Goal: Transaction & Acquisition: Purchase product/service

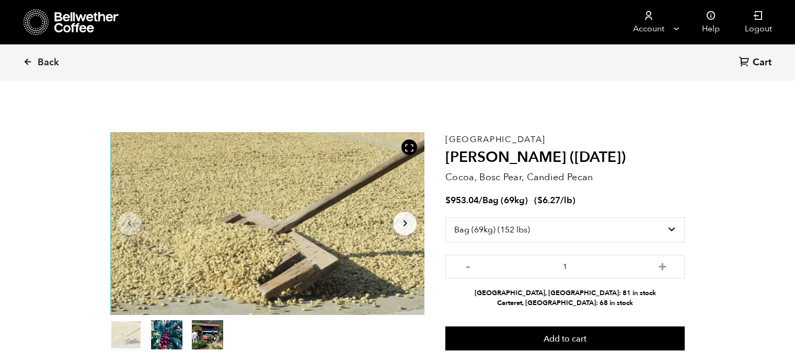
select select "bag-2"
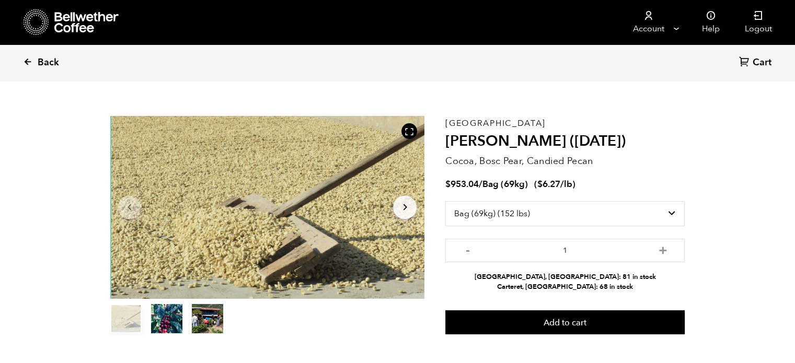
scroll to position [454, 557]
click at [33, 54] on link "Back" at bounding box center [55, 63] width 65 height 36
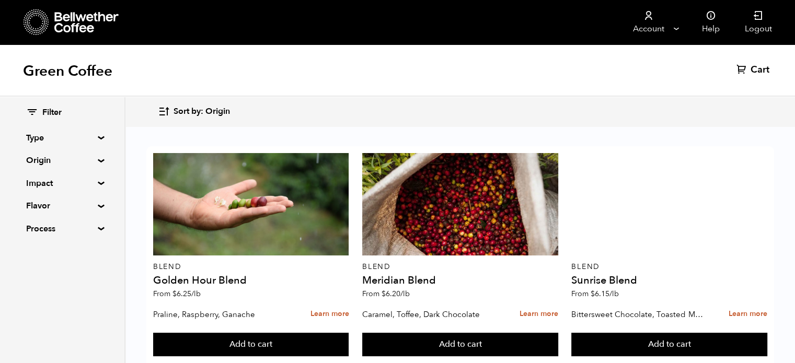
scroll to position [241, 0]
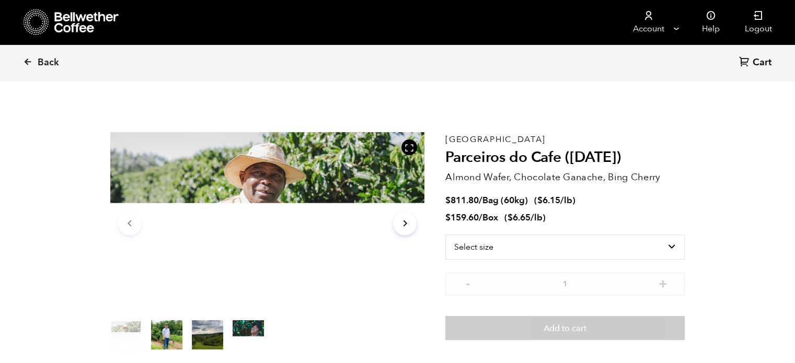
scroll to position [454, 557]
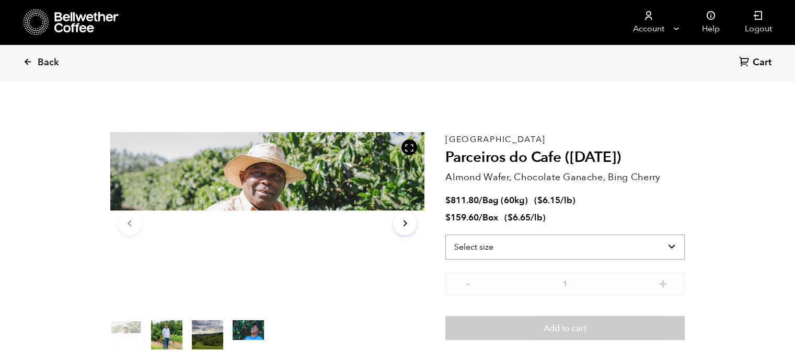
click at [571, 248] on select "Select size Bag (60kg) (132 lbs) Box (24 lbs)" at bounding box center [566, 247] width 240 height 25
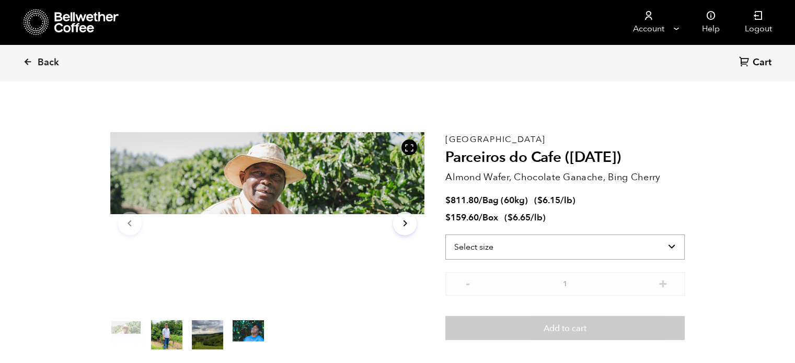
select select "bag-3"
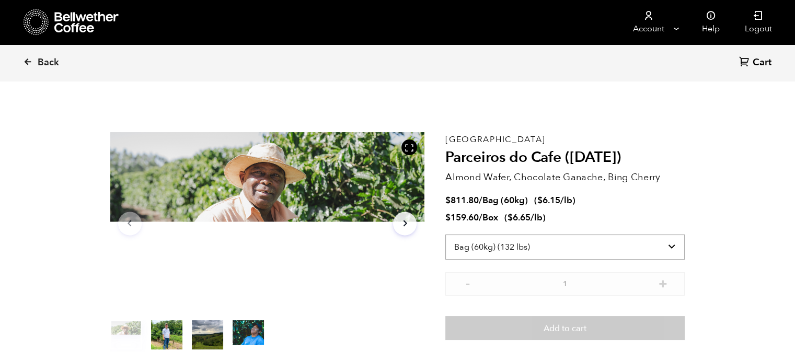
click at [446, 235] on select "Select size Bag (60kg) (132 lbs) Box (24 lbs)" at bounding box center [566, 247] width 240 height 25
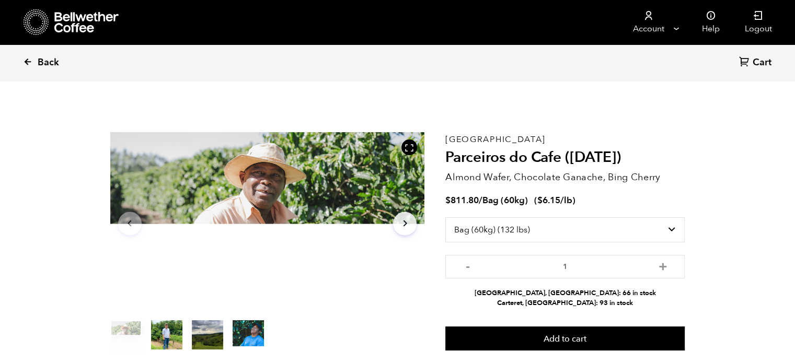
click at [55, 58] on span "Back" at bounding box center [48, 62] width 21 height 13
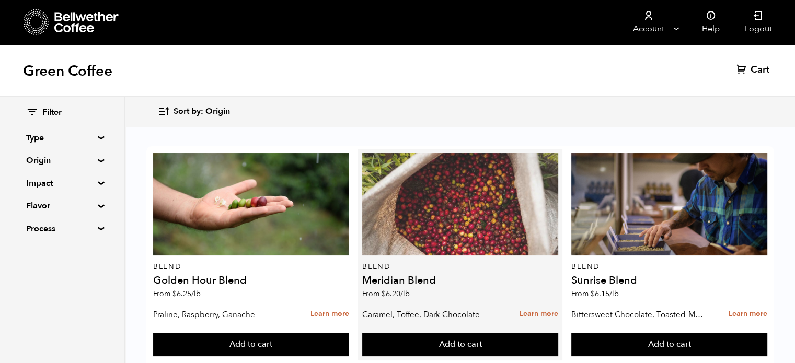
scroll to position [190, 0]
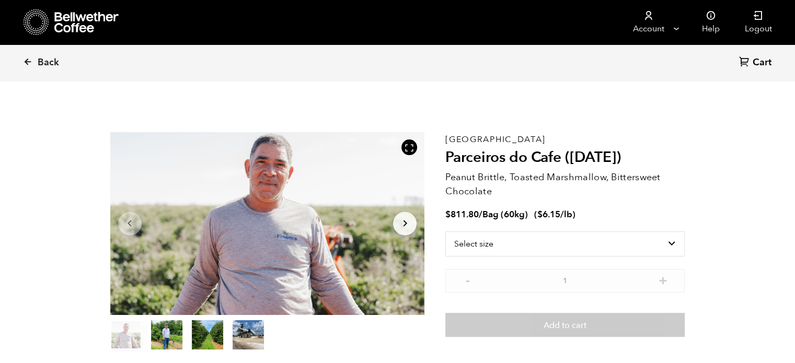
scroll to position [454, 557]
click at [519, 253] on select "Select size Bag (60kg) (132 lbs)" at bounding box center [566, 244] width 240 height 25
select select "bag-3"
click at [446, 232] on select "Select size Bag (60kg) (132 lbs)" at bounding box center [566, 244] width 240 height 25
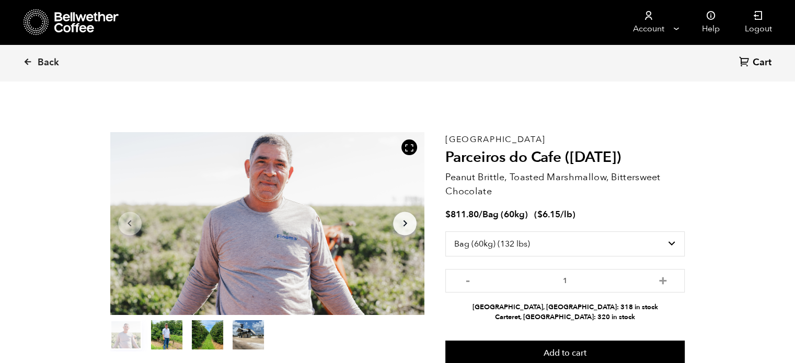
click at [170, 338] on button "item 1" at bounding box center [166, 337] width 31 height 29
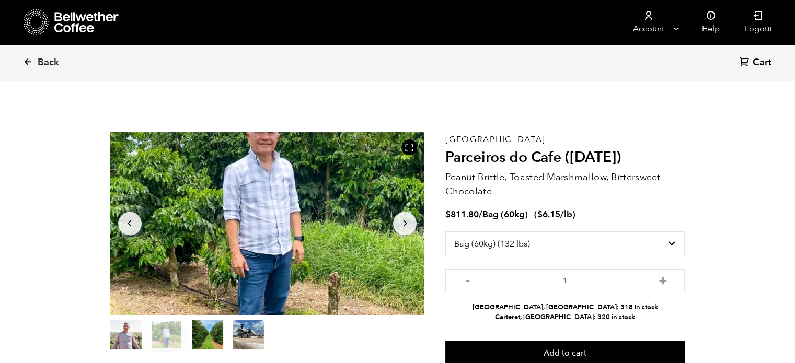
click at [210, 338] on button "item 2" at bounding box center [207, 337] width 31 height 29
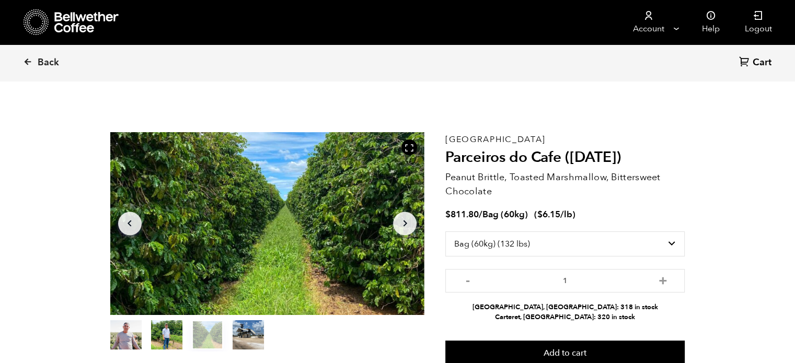
click at [244, 343] on button "item 3" at bounding box center [248, 337] width 31 height 29
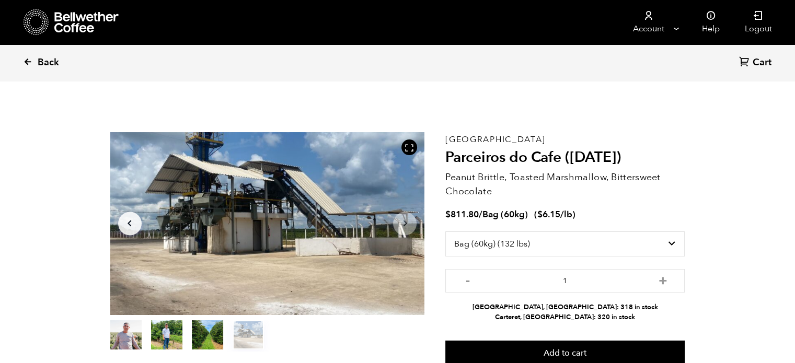
click at [45, 62] on span "Back" at bounding box center [48, 62] width 21 height 13
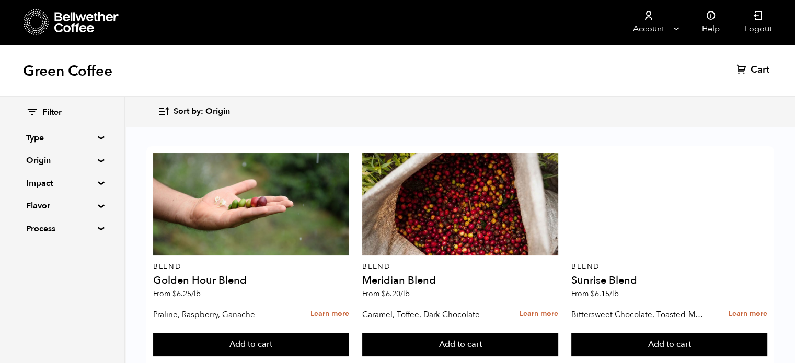
scroll to position [656, 0]
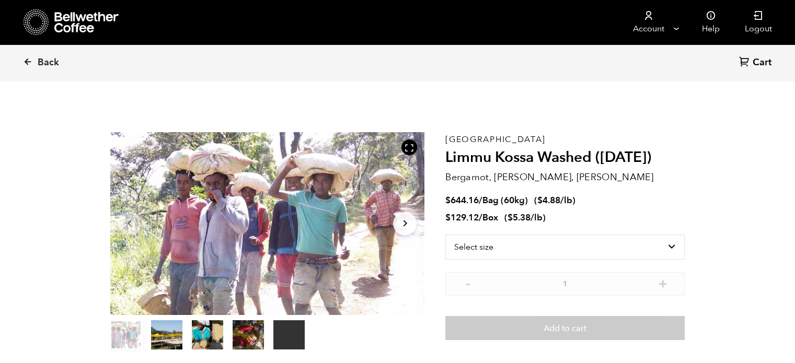
scroll to position [454, 557]
click at [496, 250] on select "Select size Bag (60kg) (132 lbs) Box (24 lbs)" at bounding box center [566, 247] width 240 height 25
click at [446, 235] on select "Select size Bag (60kg) (132 lbs) Box (24 lbs)" at bounding box center [566, 247] width 240 height 25
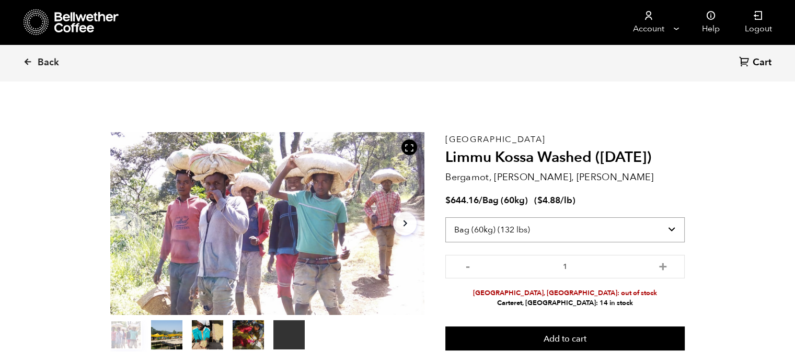
click at [504, 220] on select "Select size Bag (60kg) (132 lbs) Box (24 lbs)" at bounding box center [566, 230] width 240 height 25
select select "box"
click at [446, 218] on select "Select size Bag (60kg) (132 lbs) Box (24 lbs)" at bounding box center [566, 230] width 240 height 25
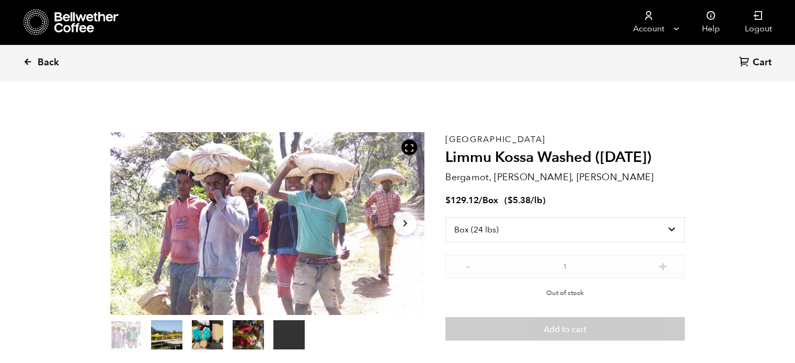
click at [31, 59] on icon at bounding box center [27, 61] width 9 height 9
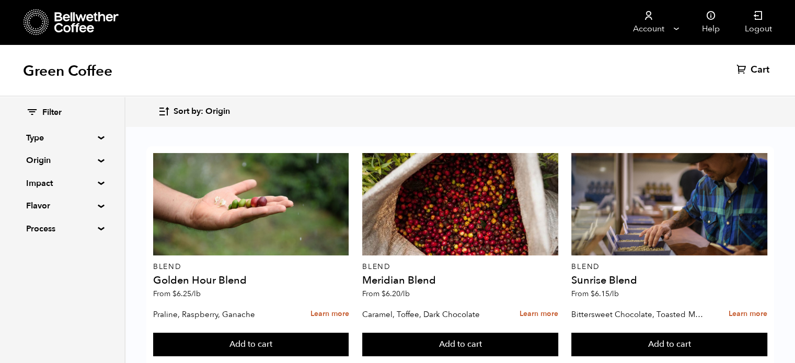
scroll to position [627, 0]
